Goal: Share content: Share content

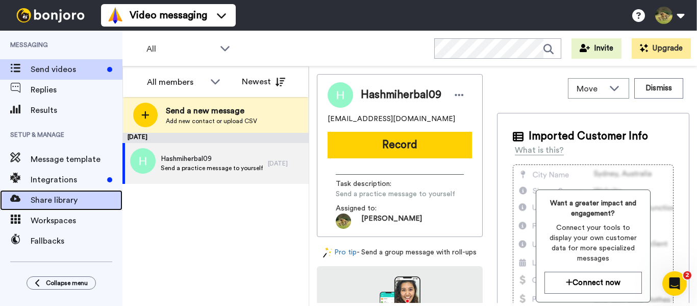
click at [53, 197] on span "Share library" at bounding box center [77, 200] width 92 height 12
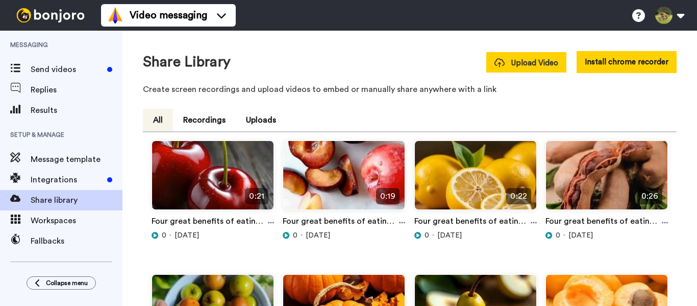
click at [539, 66] on span "Upload Video" at bounding box center [526, 63] width 64 height 11
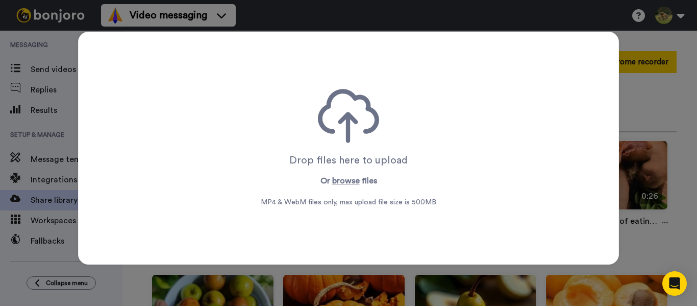
click at [348, 188] on div "Drop files here to upload Or browse files MP4 & WebM files only, max upload fil…" at bounding box center [348, 148] width 175 height 118
click at [348, 182] on button "browse" at bounding box center [346, 180] width 28 height 12
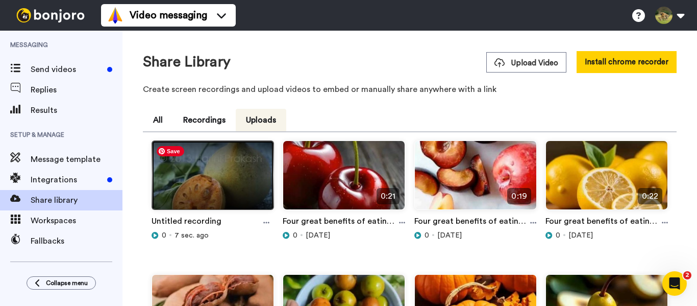
click at [238, 173] on img at bounding box center [212, 179] width 121 height 77
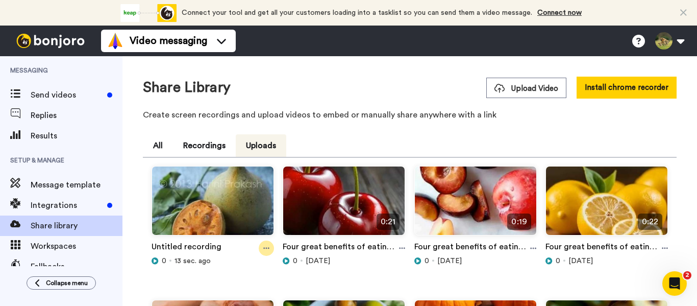
click at [265, 243] on div at bounding box center [266, 247] width 15 height 15
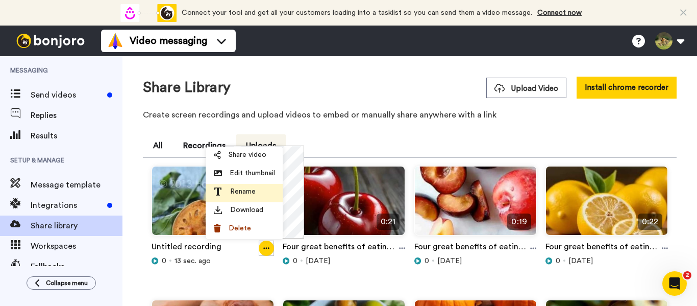
click at [249, 184] on li "Rename" at bounding box center [244, 193] width 77 height 18
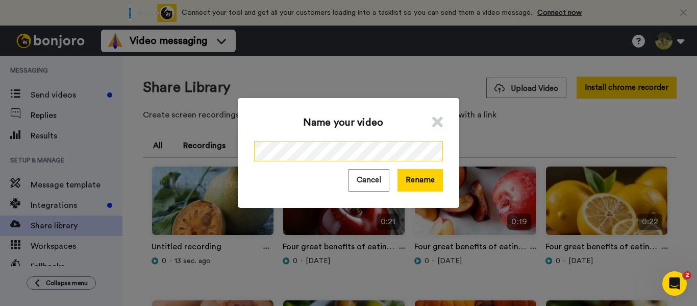
scroll to position [0, 126]
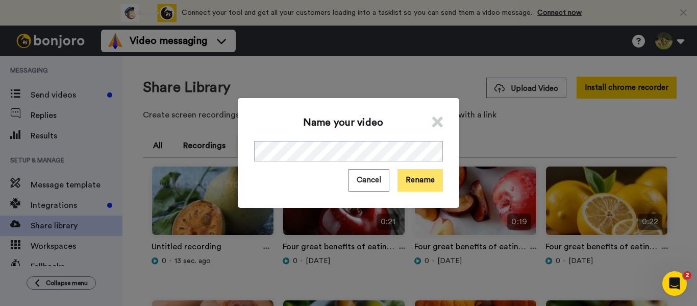
click at [401, 183] on button "Rename" at bounding box center [419, 180] width 45 height 22
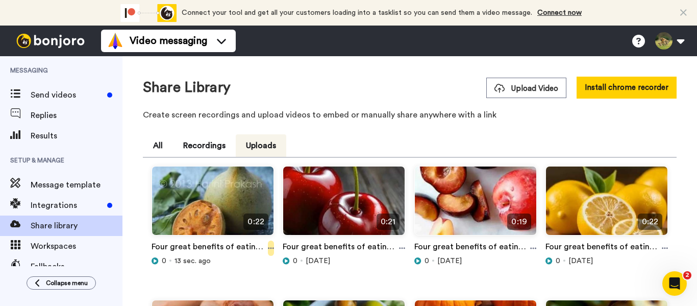
click at [269, 247] on icon at bounding box center [271, 247] width 6 height 7
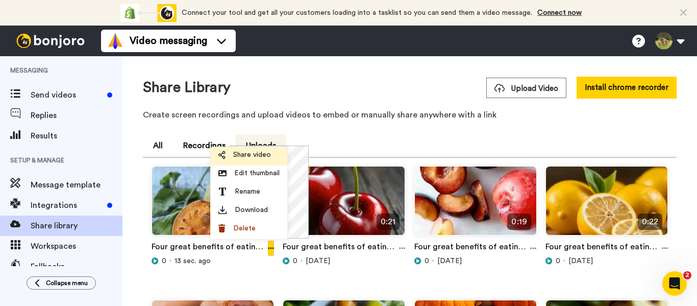
click at [250, 151] on span "Share video" at bounding box center [252, 154] width 38 height 10
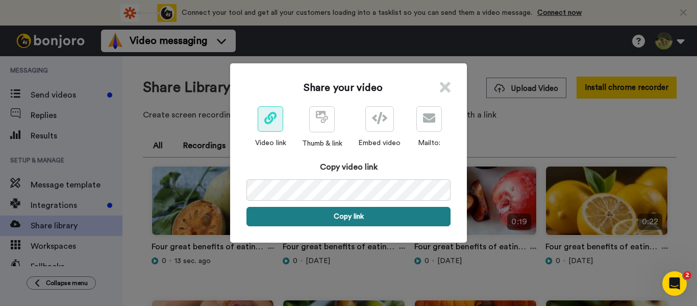
click at [322, 214] on button "Copy link" at bounding box center [348, 216] width 204 height 19
